Goal: Transaction & Acquisition: Book appointment/travel/reservation

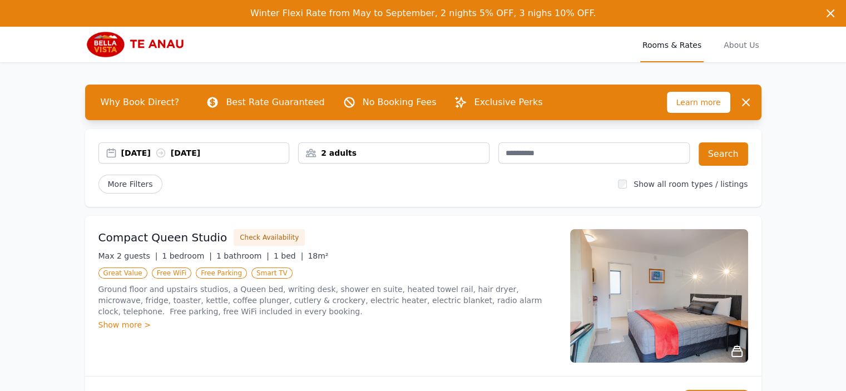
click at [142, 149] on div "[DATE] [DATE]" at bounding box center [205, 152] width 168 height 11
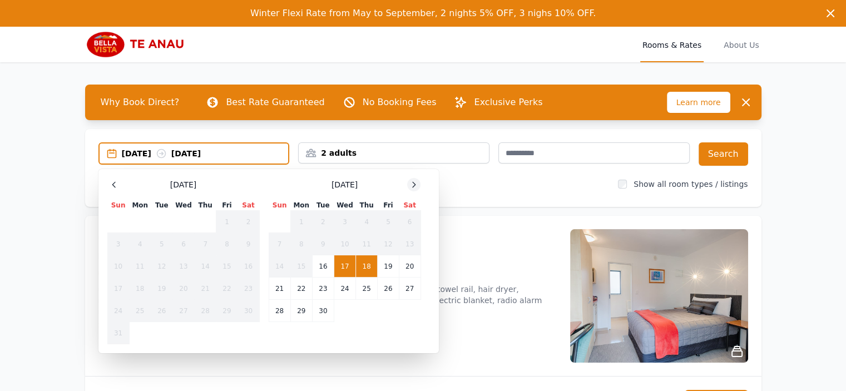
click at [414, 181] on icon at bounding box center [413, 184] width 9 height 9
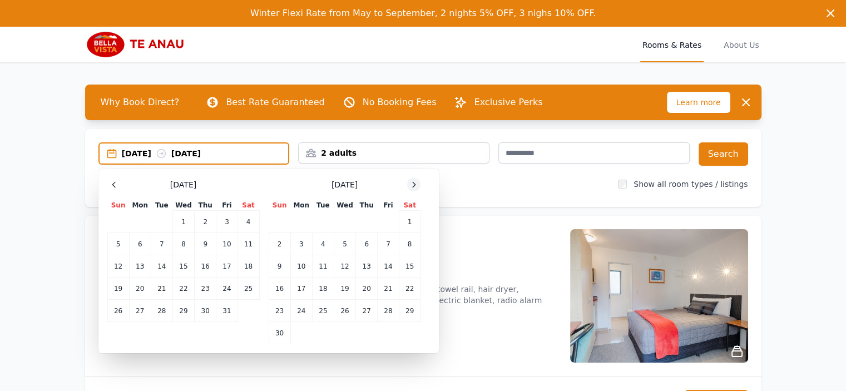
click at [414, 181] on icon at bounding box center [413, 184] width 9 height 9
click at [328, 311] on td "30" at bounding box center [323, 311] width 22 height 22
click at [416, 182] on icon at bounding box center [413, 184] width 9 height 9
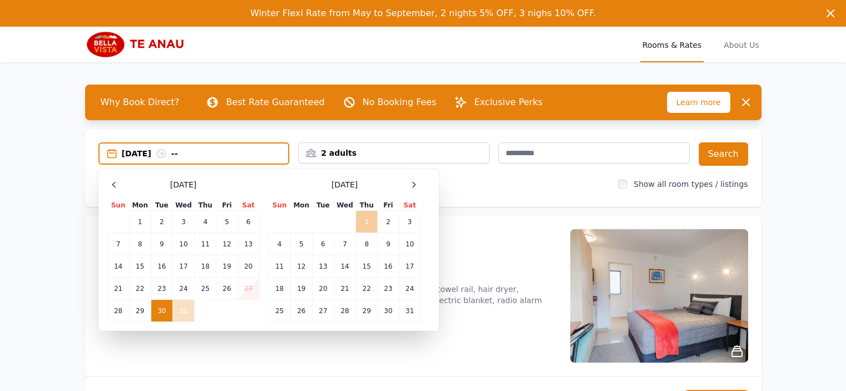
click at [356, 227] on td "1" at bounding box center [367, 222] width 22 height 22
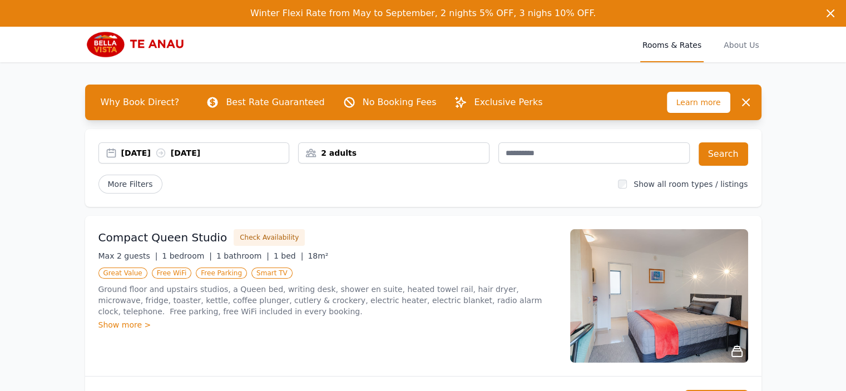
click at [392, 152] on div "2 adults" at bounding box center [394, 152] width 190 height 11
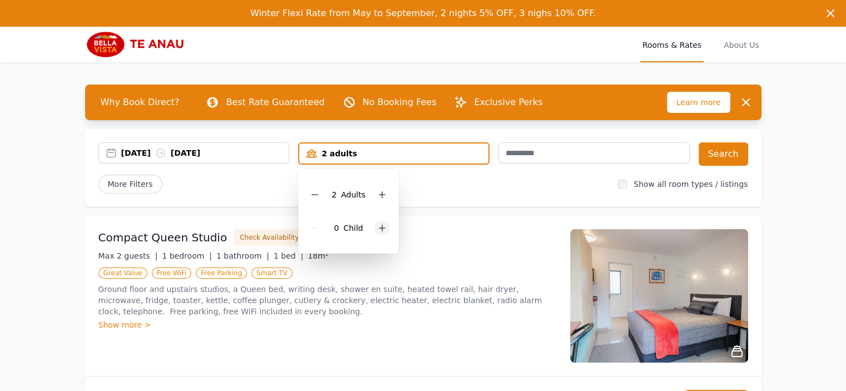
click at [380, 227] on icon at bounding box center [382, 228] width 6 height 6
click at [382, 192] on icon at bounding box center [382, 194] width 9 height 9
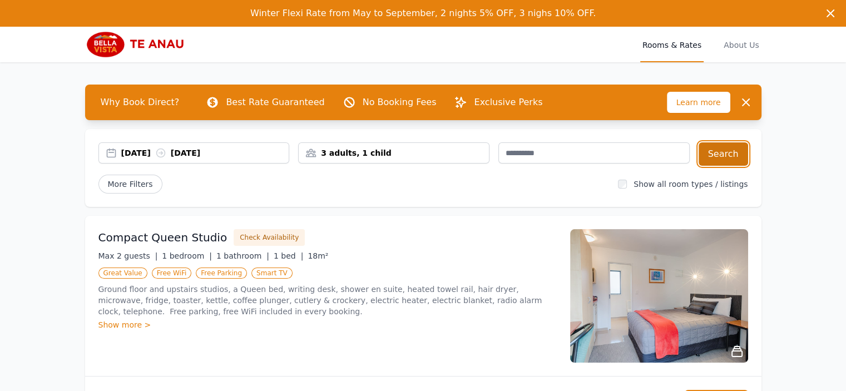
click at [719, 150] on button "Search" at bounding box center [724, 153] width 50 height 23
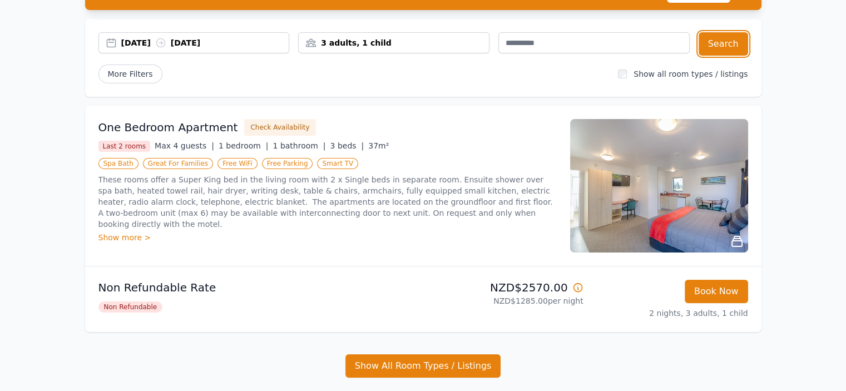
scroll to position [111, 0]
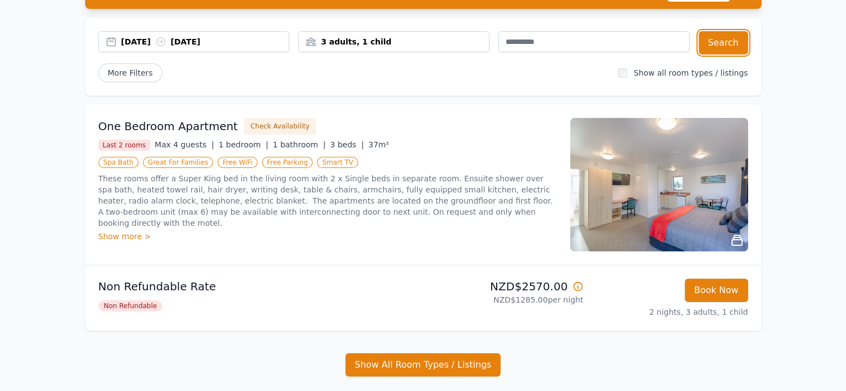
click at [382, 41] on div "3 adults, 1 child" at bounding box center [394, 41] width 190 height 11
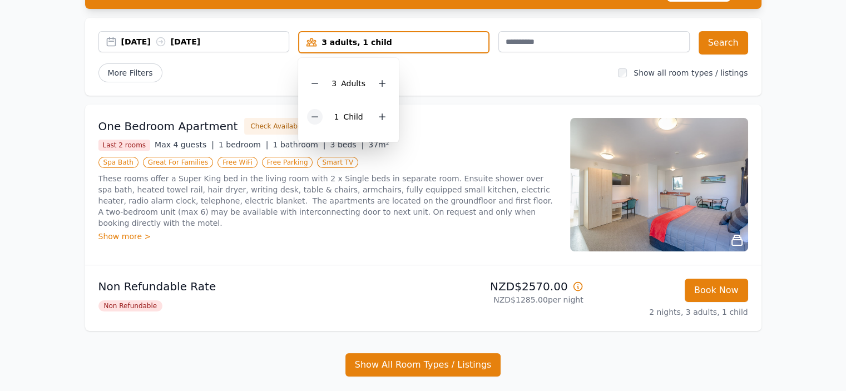
drag, startPoint x: 311, startPoint y: 120, endPoint x: 318, endPoint y: 86, distance: 34.7
click at [312, 120] on div at bounding box center [315, 117] width 16 height 16
click at [318, 84] on icon at bounding box center [314, 83] width 9 height 9
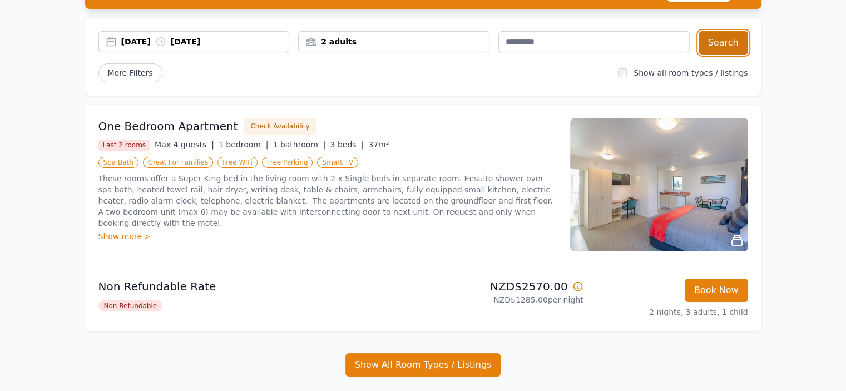
click at [719, 42] on button "Search" at bounding box center [724, 42] width 50 height 23
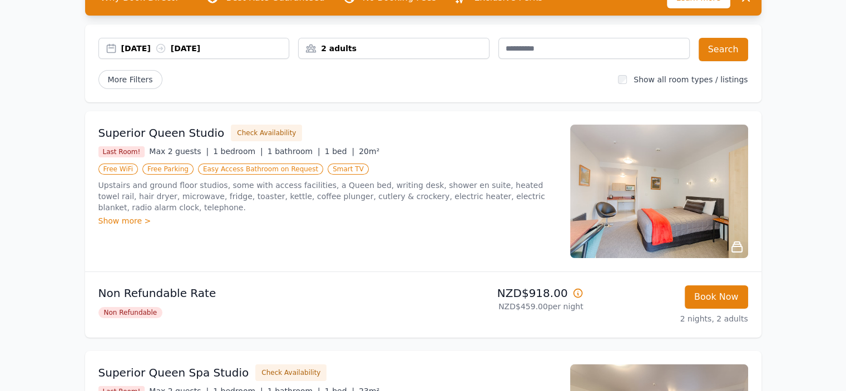
scroll to position [111, 0]
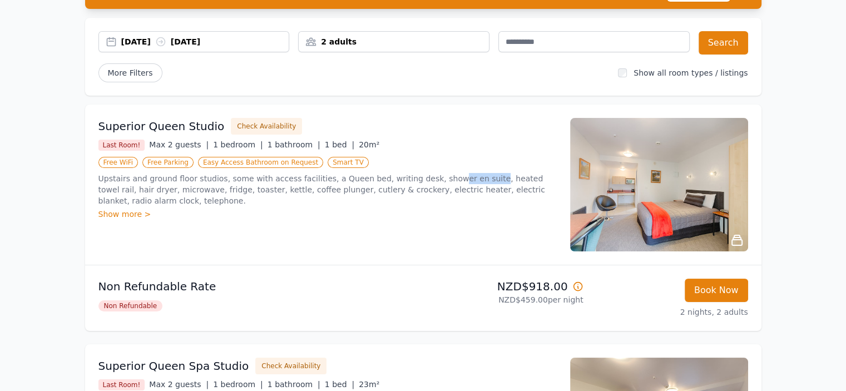
drag, startPoint x: 458, startPoint y: 177, endPoint x: 425, endPoint y: 183, distance: 33.3
click at [423, 183] on p "Upstairs and ground floor studios, some with access facilities, a Queen bed, wr…" at bounding box center [327, 189] width 458 height 33
click at [438, 176] on p "Upstairs and ground floor studios, some with access facilities, a Queen bed, wr…" at bounding box center [327, 189] width 458 height 33
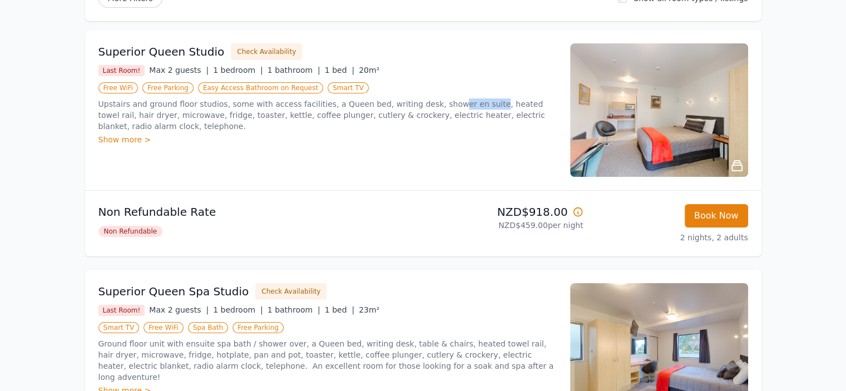
scroll to position [167, 0]
